Goal: Find contact information: Find contact information

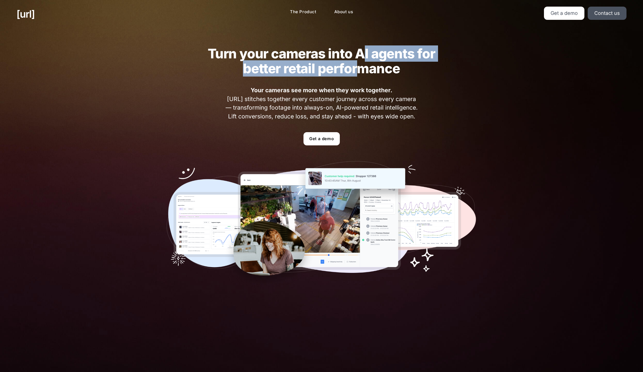
drag, startPoint x: 389, startPoint y: 54, endPoint x: 362, endPoint y: 70, distance: 31.5
click at [361, 71] on h2 "Turn your cameras into AI agents for better retail performance" at bounding box center [321, 61] width 249 height 30
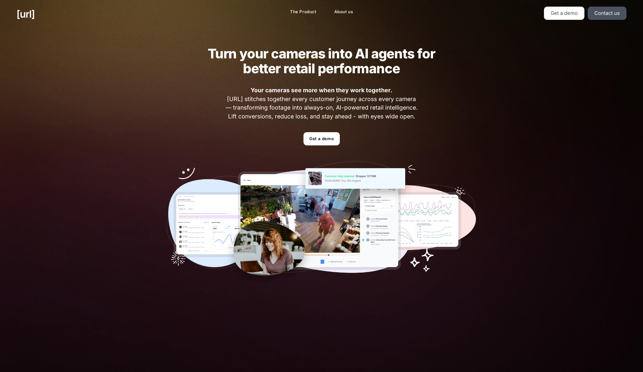
click at [369, 69] on h2 "Turn your cameras into AI agents for better retail performance" at bounding box center [321, 61] width 249 height 30
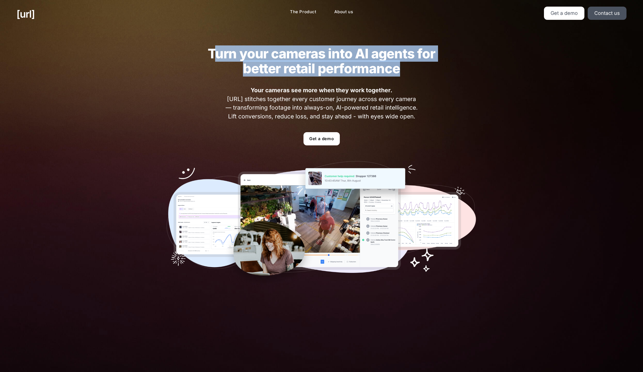
drag, startPoint x: 398, startPoint y: 71, endPoint x: 259, endPoint y: 65, distance: 139.2
click at [221, 51] on h2 "Turn your cameras into AI agents for better retail performance" at bounding box center [321, 61] width 249 height 30
click at [186, 68] on div "Turn your cameras into AI agents for better retail performance Your cameras see…" at bounding box center [322, 166] width 344 height 277
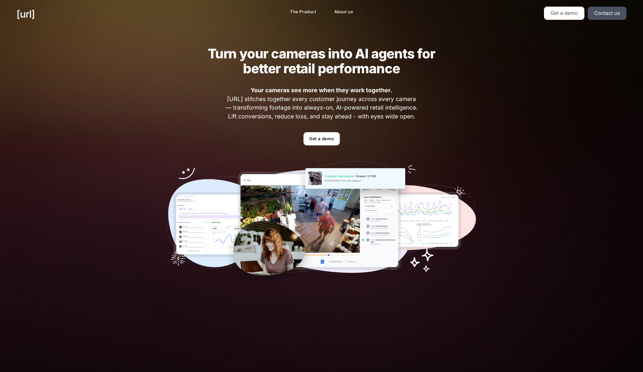
click at [23, 15] on link "[URL]" at bounding box center [26, 14] width 18 height 15
click at [609, 15] on link "Contact us" at bounding box center [607, 13] width 39 height 13
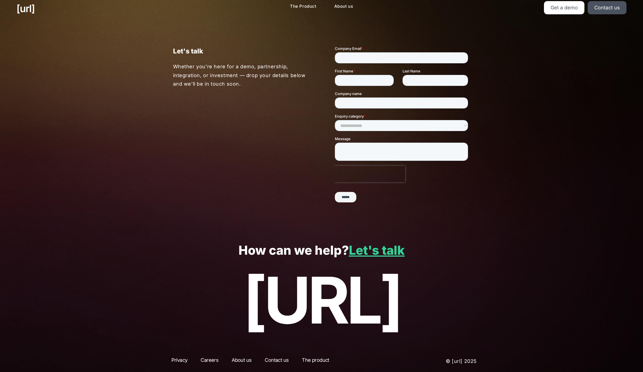
scroll to position [7, 0]
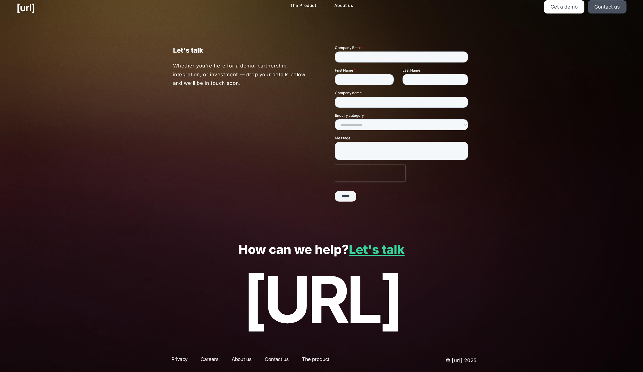
drag, startPoint x: 121, startPoint y: 55, endPoint x: 152, endPoint y: 48, distance: 32.1
click at [124, 54] on div "Let's talk Whether you’re here for a demo, partnership, integration, or investm…" at bounding box center [321, 126] width 643 height 208
click at [203, 145] on div "Let's talk Whether you’re here for a demo, partnership, integration, or investm…" at bounding box center [322, 126] width 330 height 208
drag, startPoint x: 273, startPoint y: 144, endPoint x: 274, endPoint y: 138, distance: 5.5
click at [274, 139] on div "Let's talk Whether you’re here for a demo, partnership, integration, or investm…" at bounding box center [322, 126] width 330 height 208
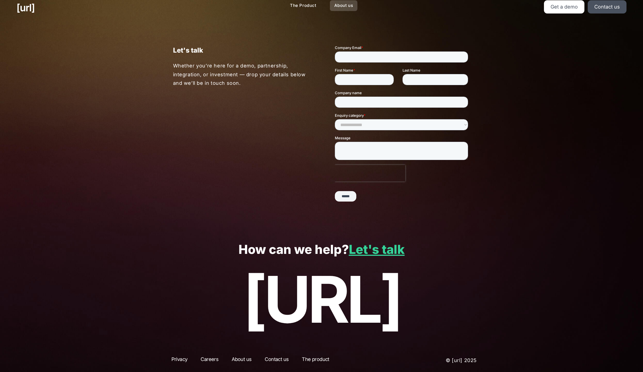
click at [343, 5] on link "About us" at bounding box center [344, 5] width 28 height 11
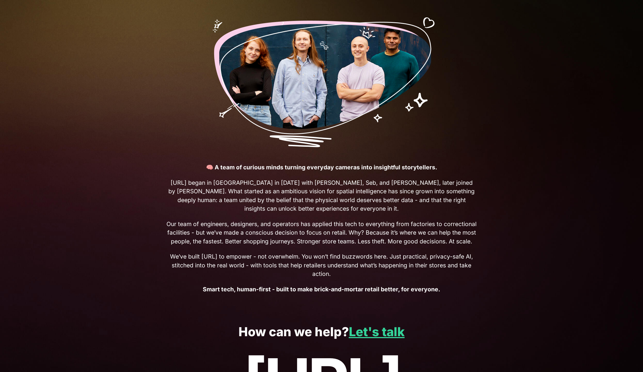
scroll to position [55, 0]
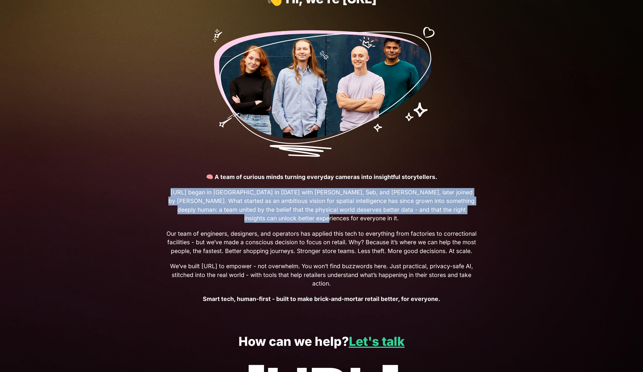
drag, startPoint x: 172, startPoint y: 193, endPoint x: 411, endPoint y: 233, distance: 242.0
click at [398, 220] on span "[URL] began in [GEOGRAPHIC_DATA] in [DATE] with [PERSON_NAME], Seb, and [PERSON…" at bounding box center [322, 205] width 311 height 35
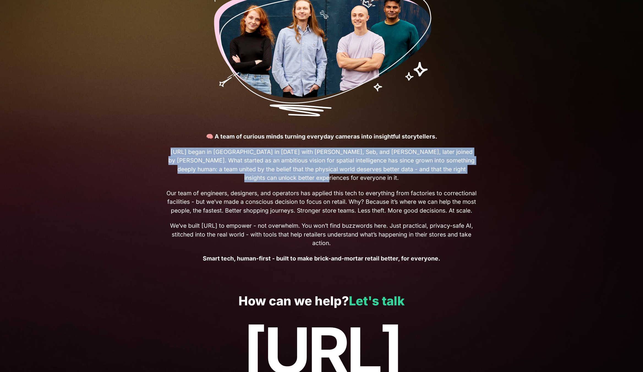
scroll to position [147, 0]
